Goal: Check status: Check status

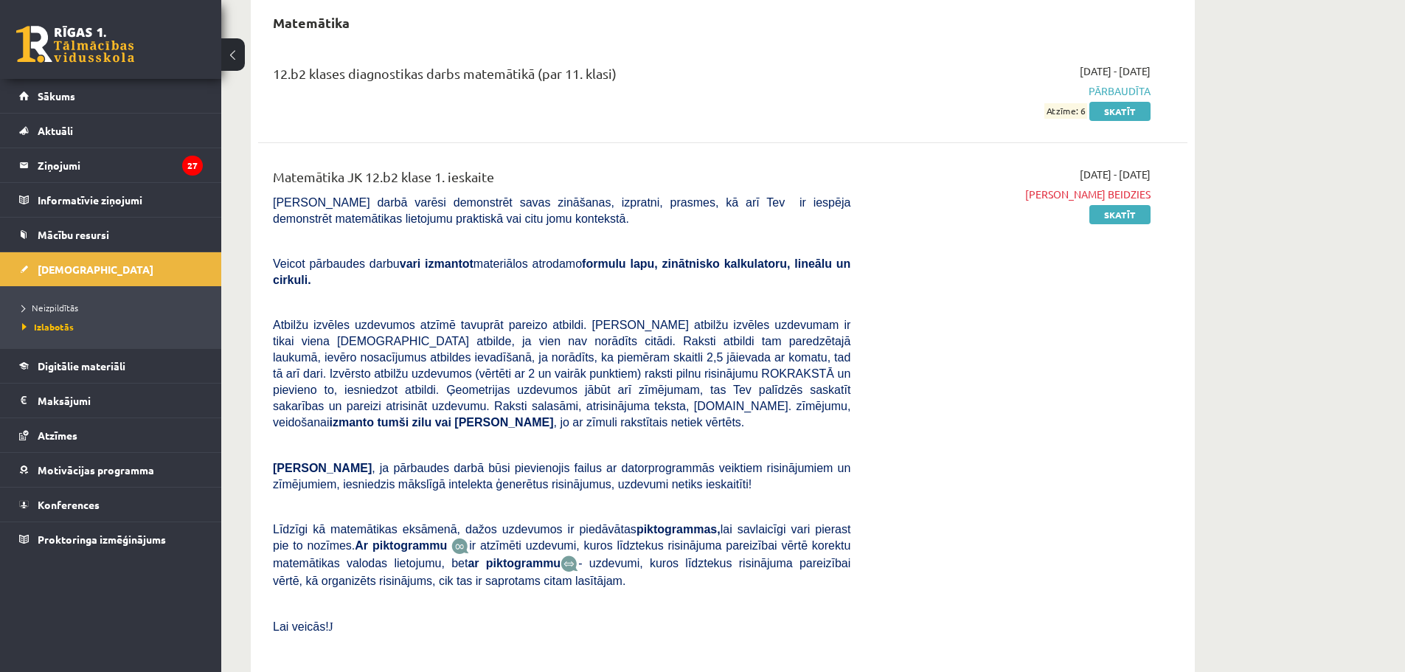
scroll to position [281, 0]
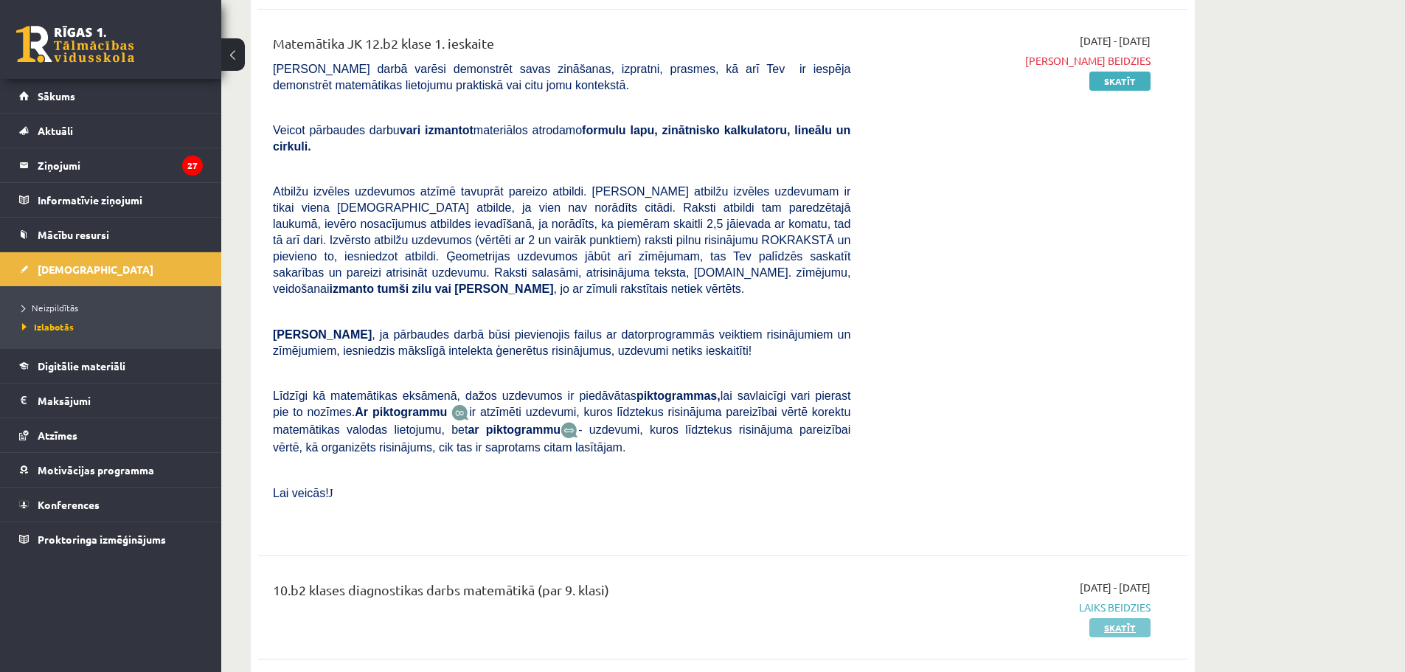
click at [1101, 618] on link "Skatīt" at bounding box center [1119, 627] width 61 height 19
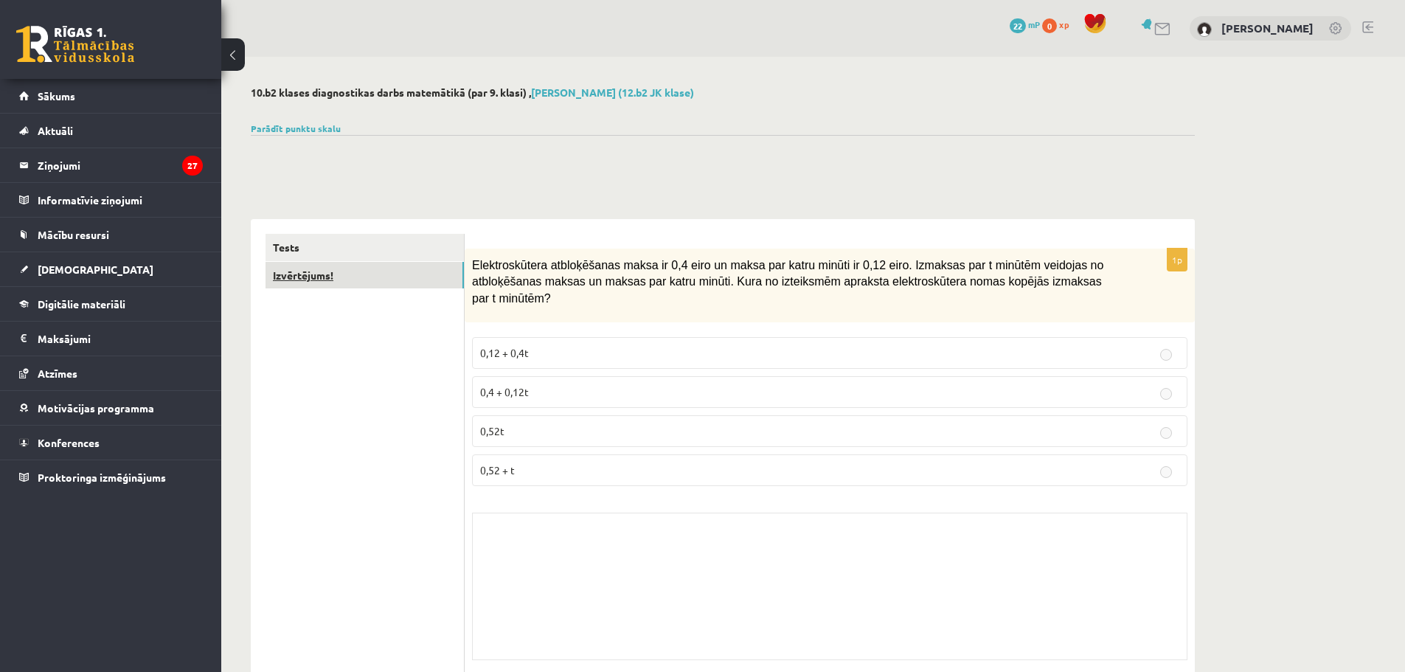
click at [341, 279] on link "Izvērtējums!" at bounding box center [364, 275] width 198 height 27
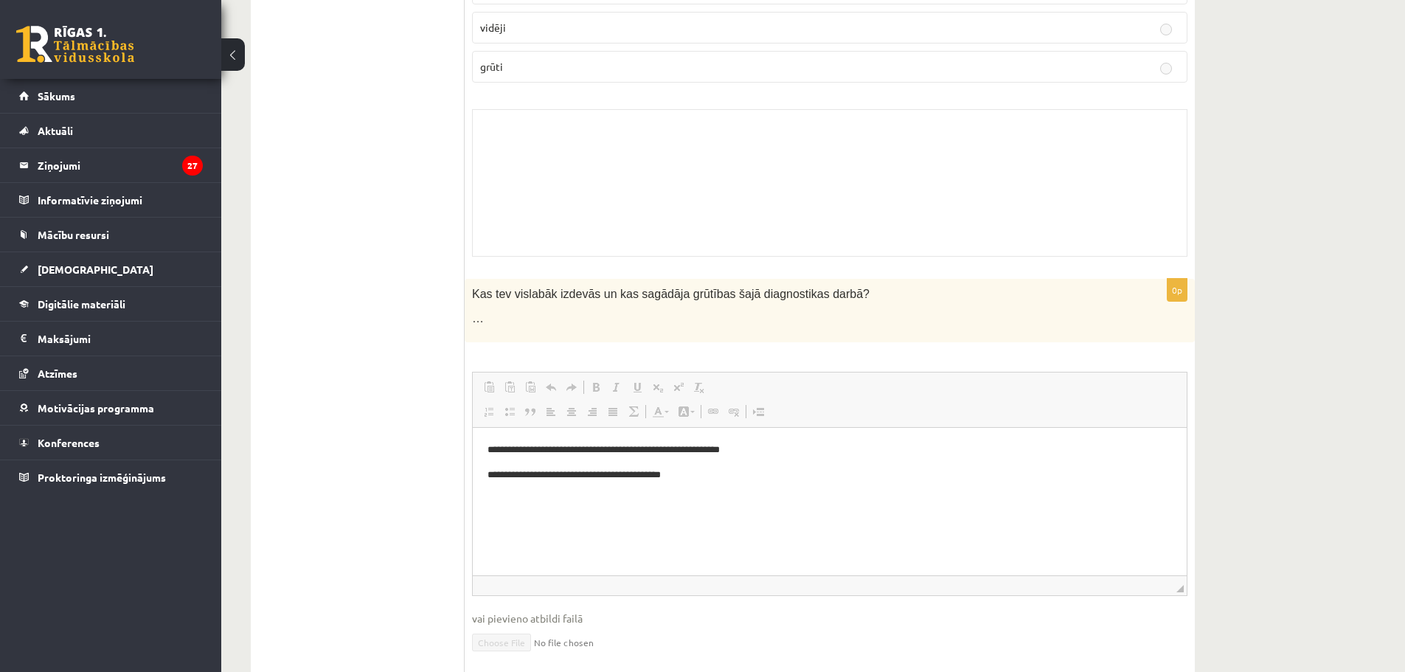
scroll to position [34, 0]
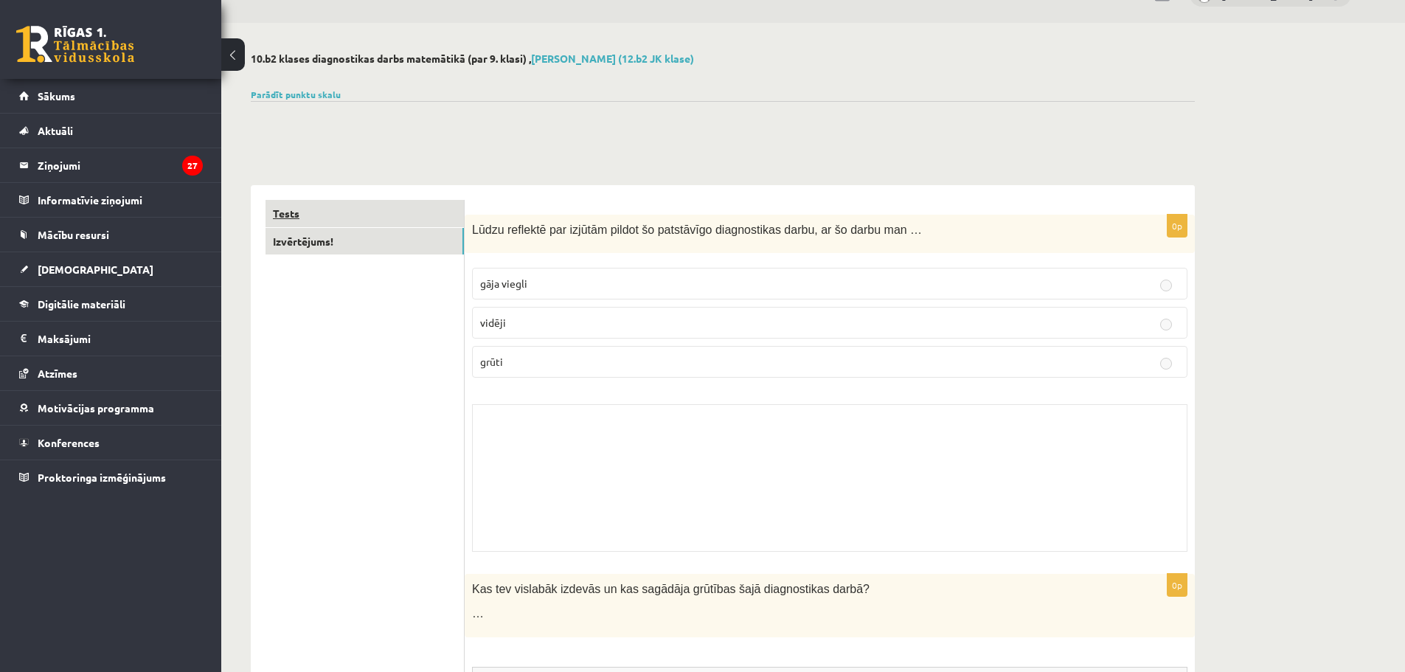
click at [372, 218] on link "Tests" at bounding box center [364, 213] width 198 height 27
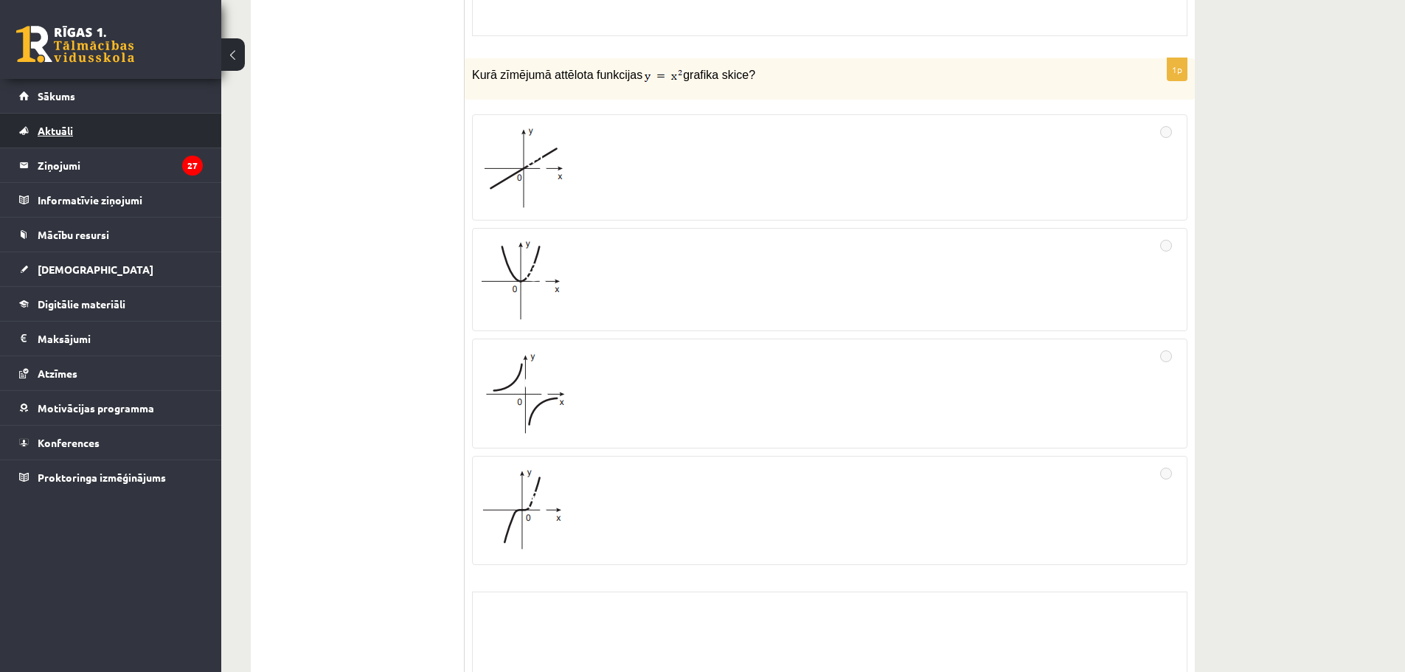
scroll to position [181, 0]
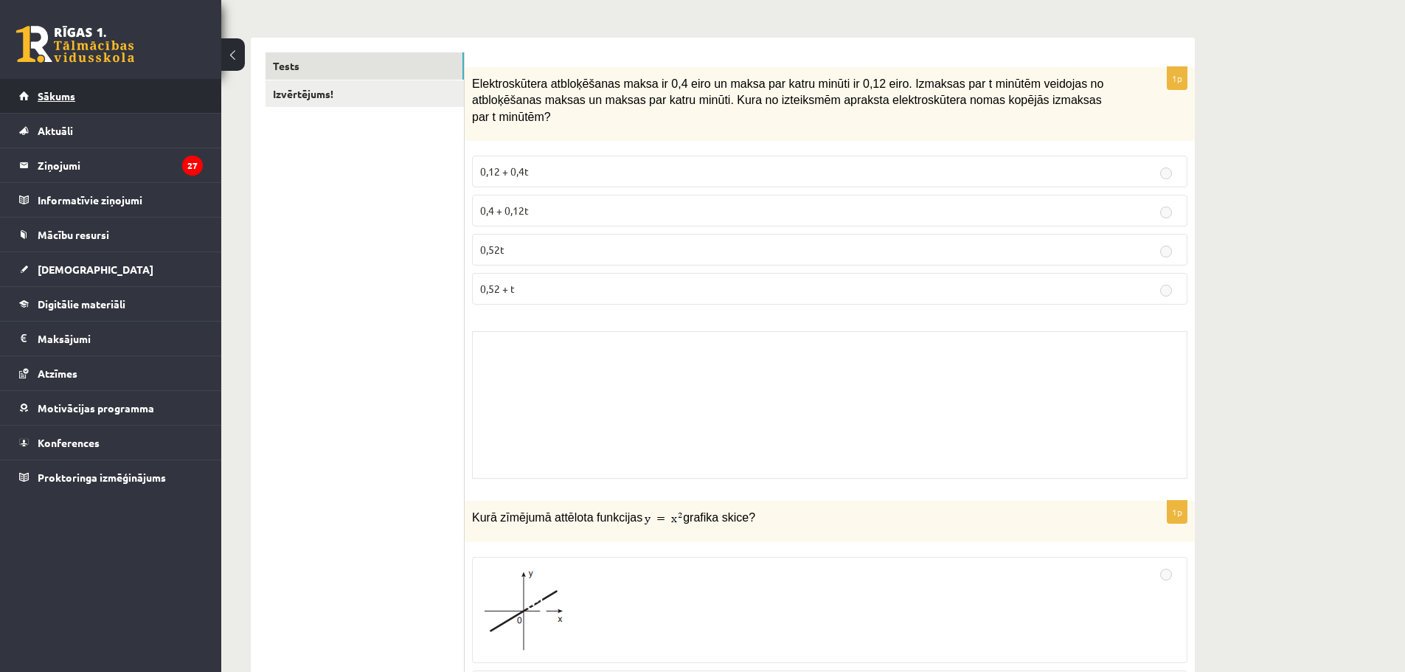
click at [72, 98] on span "Sākums" at bounding box center [57, 95] width 38 height 13
